Goal: Find specific page/section: Find specific page/section

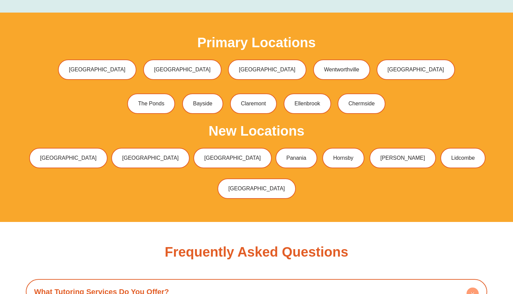
scroll to position [2098, 0]
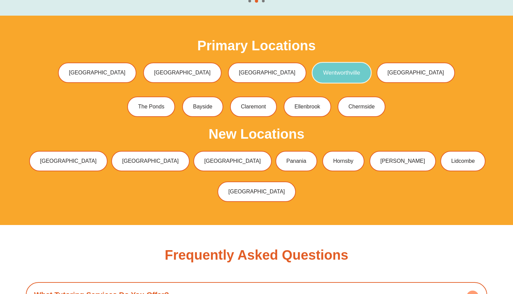
click at [321, 63] on link "Wentworthville" at bounding box center [342, 72] width 60 height 21
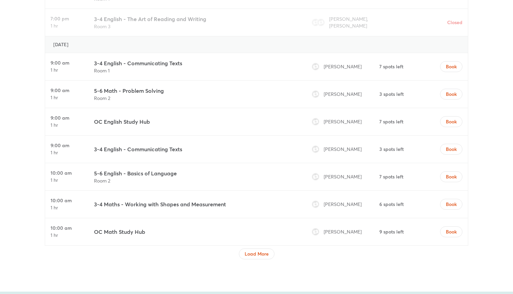
scroll to position [2096, 0]
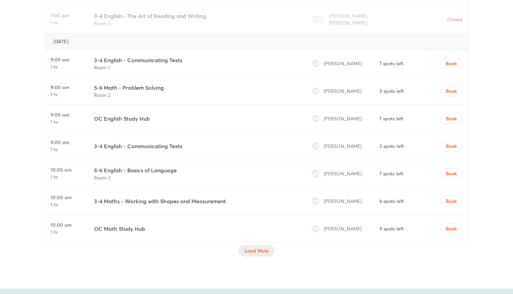
click at [258, 247] on span "Load More" at bounding box center [257, 250] width 24 height 7
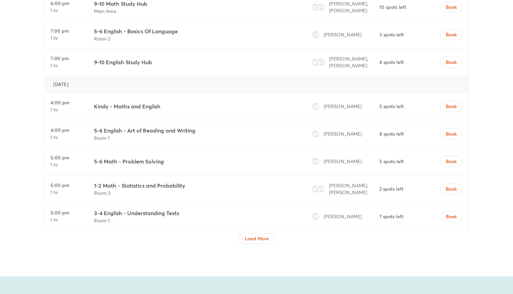
scroll to position [2692, 0]
click at [257, 234] on span "Load More" at bounding box center [257, 237] width 24 height 7
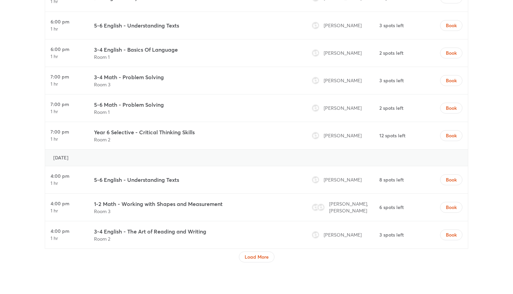
scroll to position [3257, 0]
click at [255, 253] on span "Load More" at bounding box center [257, 256] width 24 height 7
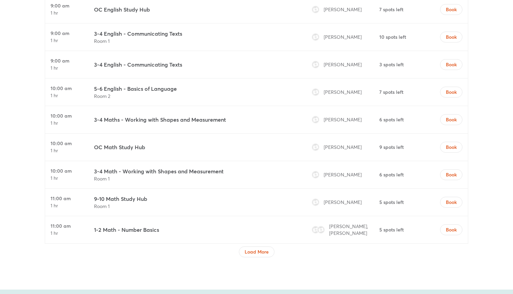
scroll to position [3827, 0]
click at [260, 249] on span "Load More" at bounding box center [257, 252] width 24 height 7
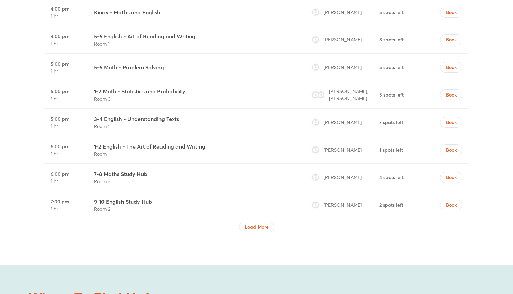
scroll to position [4436, 0]
click at [257, 223] on span "Load More" at bounding box center [257, 226] width 24 height 7
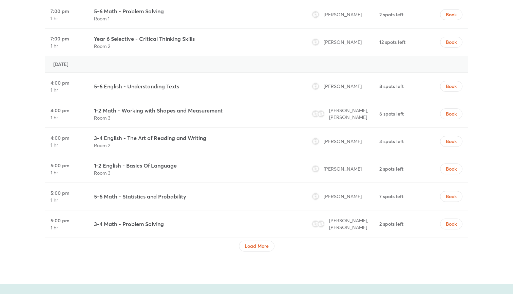
scroll to position [5000, 0]
click at [253, 243] on span "Load More" at bounding box center [257, 245] width 24 height 7
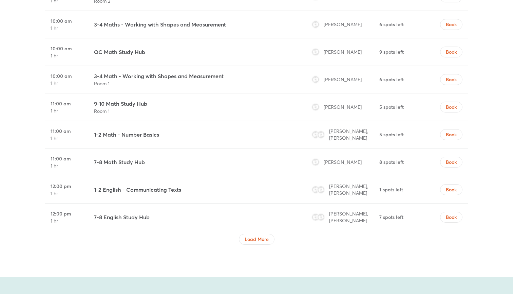
scroll to position [5577, 0]
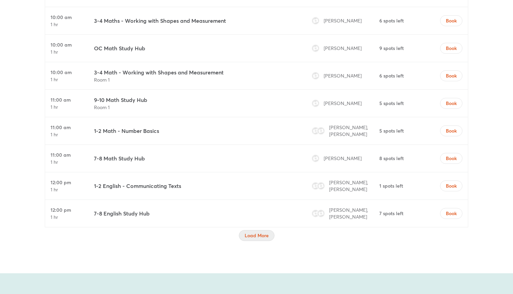
click at [259, 235] on span "Load More" at bounding box center [257, 235] width 24 height 7
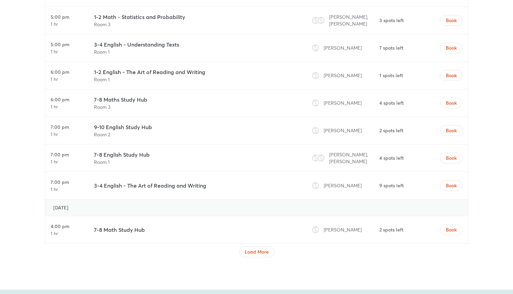
scroll to position [6189, 0]
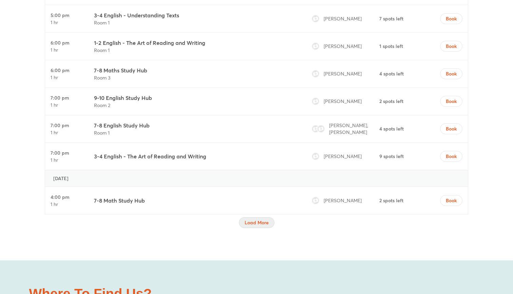
click at [266, 223] on span "Load More" at bounding box center [257, 222] width 24 height 7
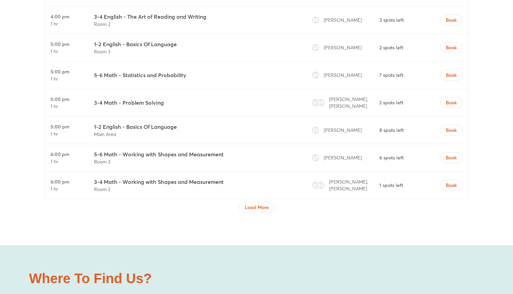
scroll to position [6767, 0]
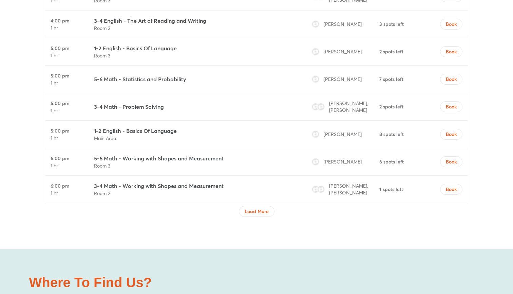
click at [263, 220] on div at bounding box center [257, 219] width 424 height 4
click at [263, 214] on span "Load More" at bounding box center [257, 211] width 24 height 7
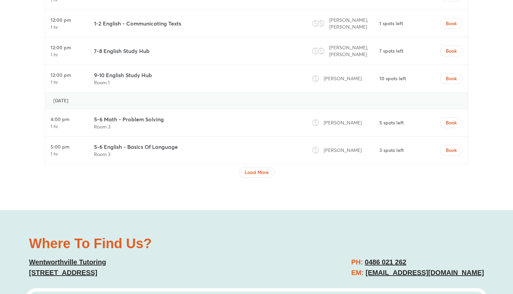
scroll to position [7389, 0]
click at [264, 176] on span "Load More" at bounding box center [257, 172] width 24 height 7
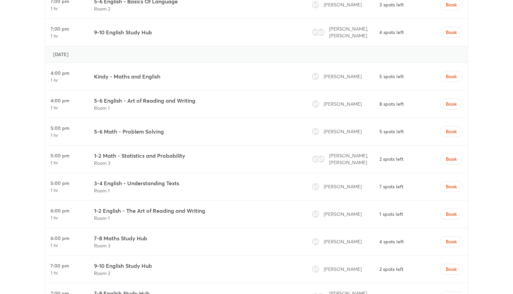
scroll to position [7670, 0]
